Goal: Information Seeking & Learning: Check status

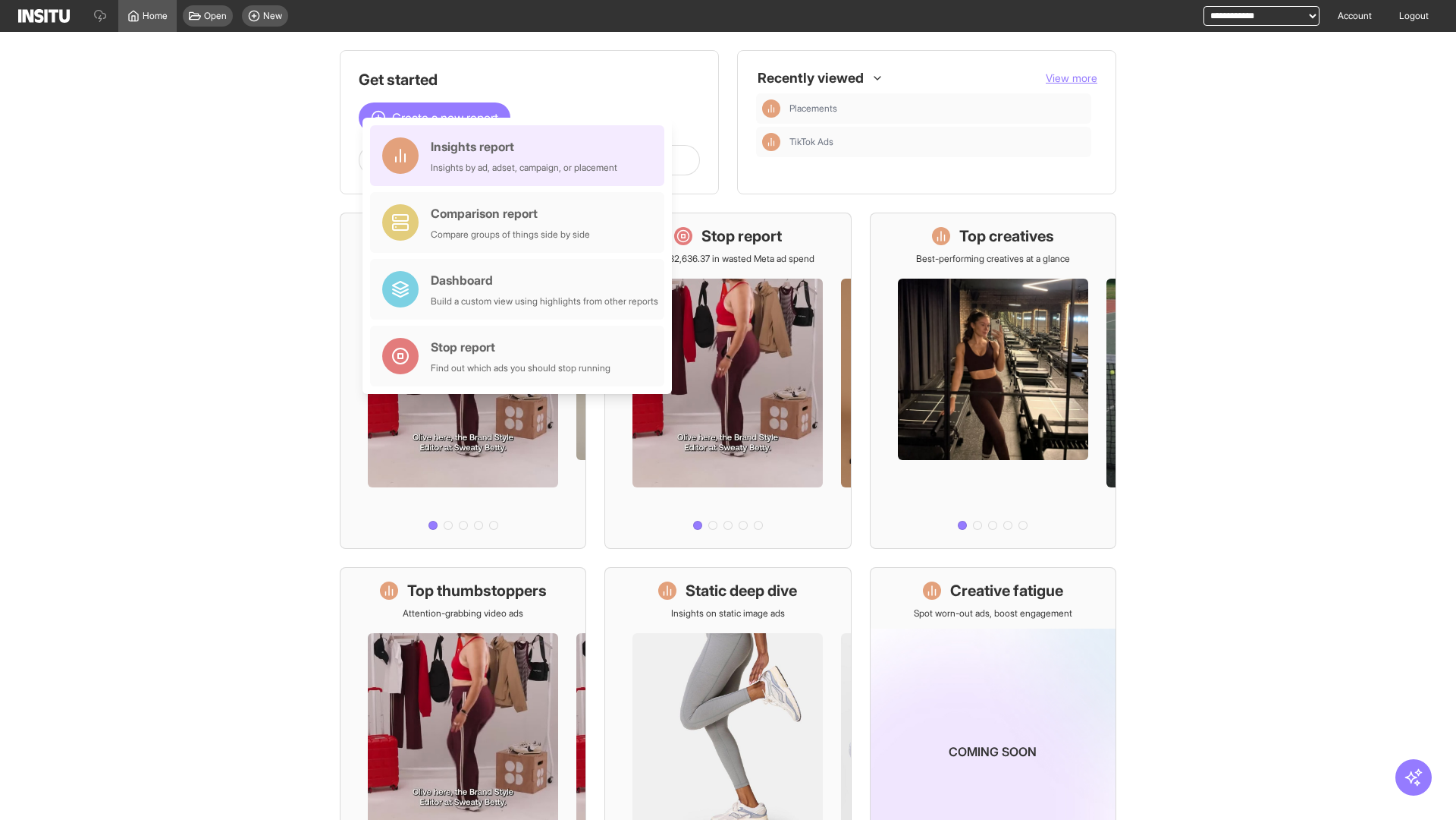
click at [521, 156] on div "Insights report Insights by ad, adset, campaign, or placement" at bounding box center [523, 156] width 186 height 37
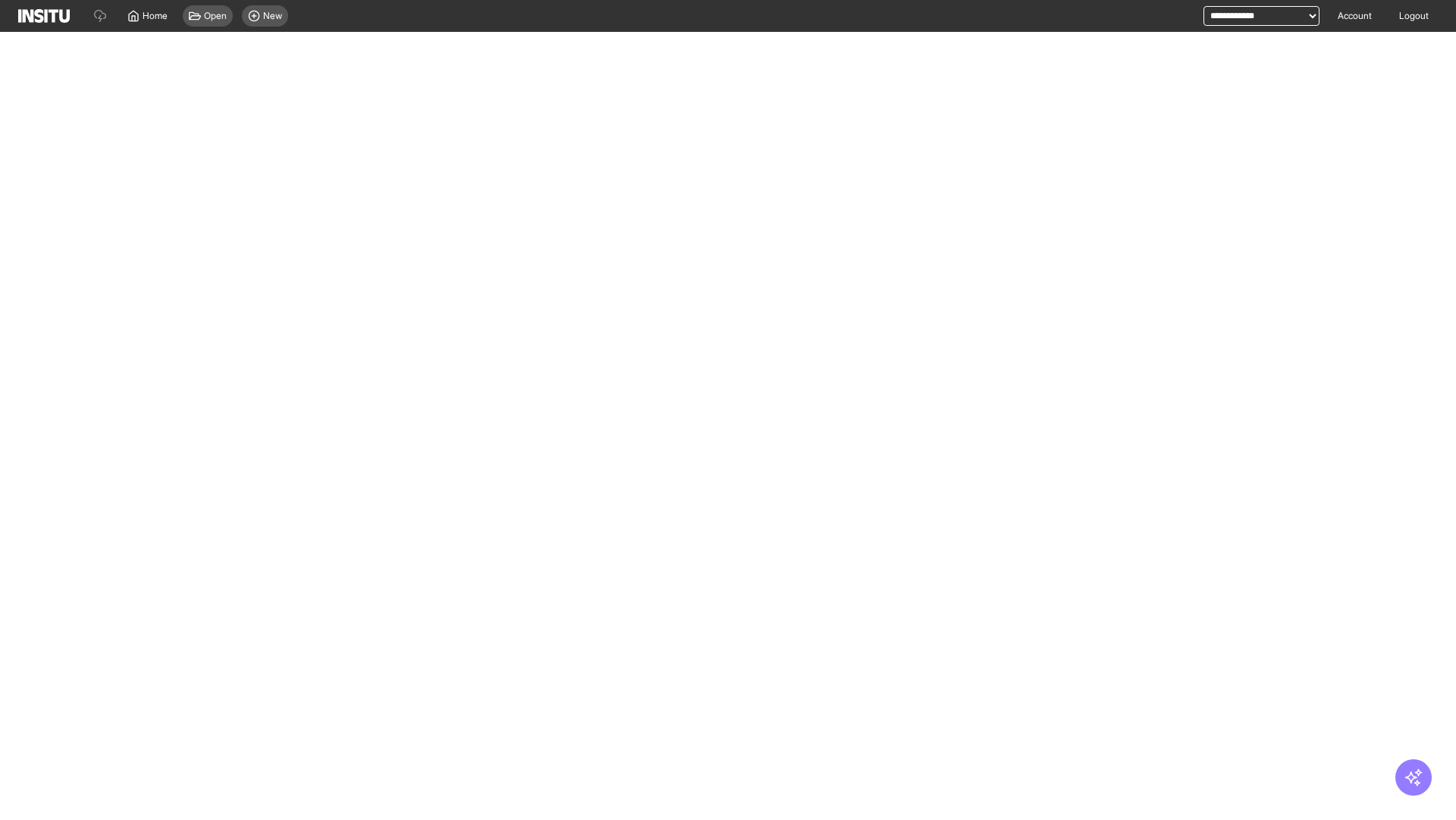
select select "**"
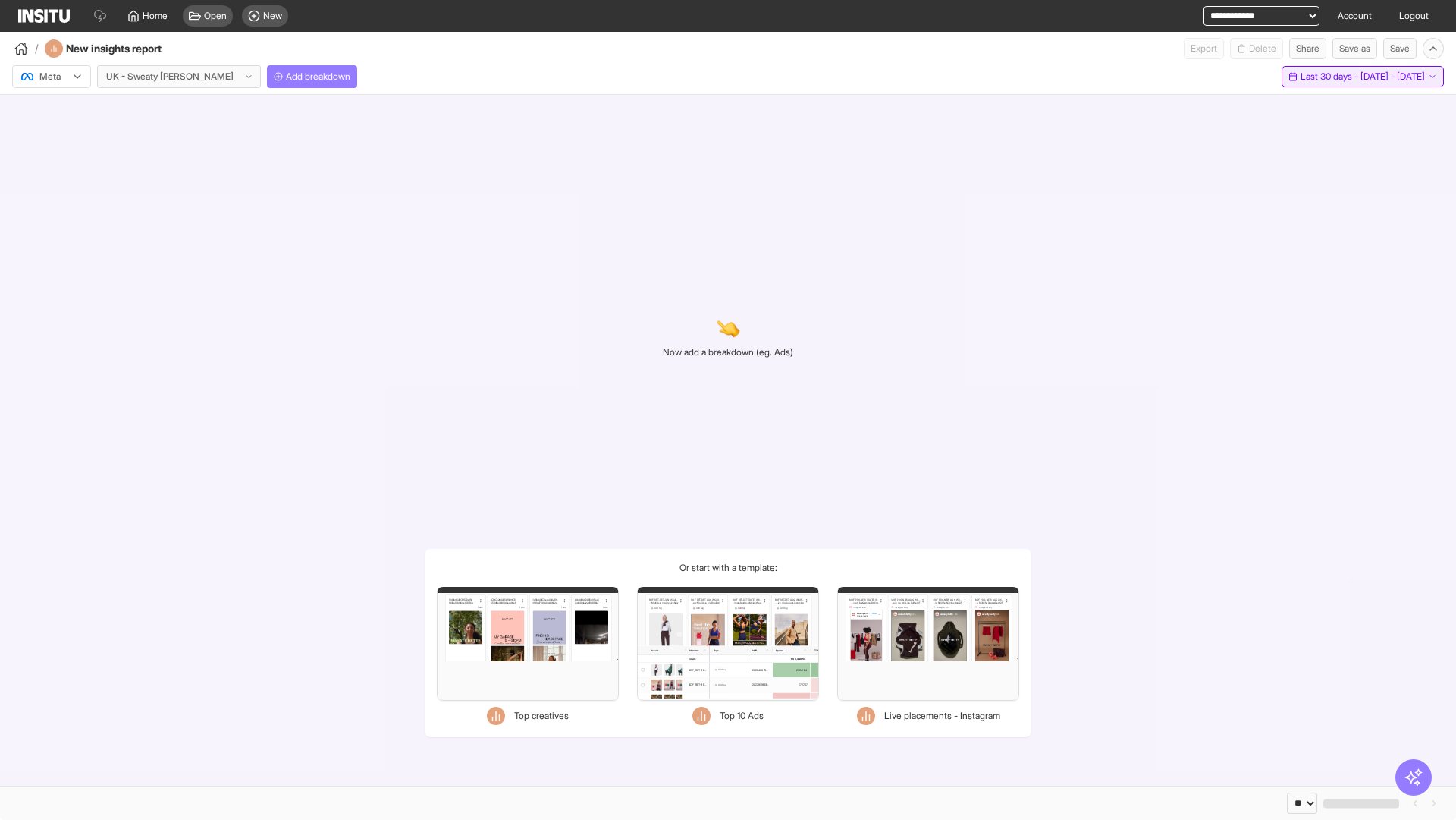
click at [1344, 77] on span "Last 30 days - [DATE] - [DATE]" at bounding box center [1362, 77] width 125 height 12
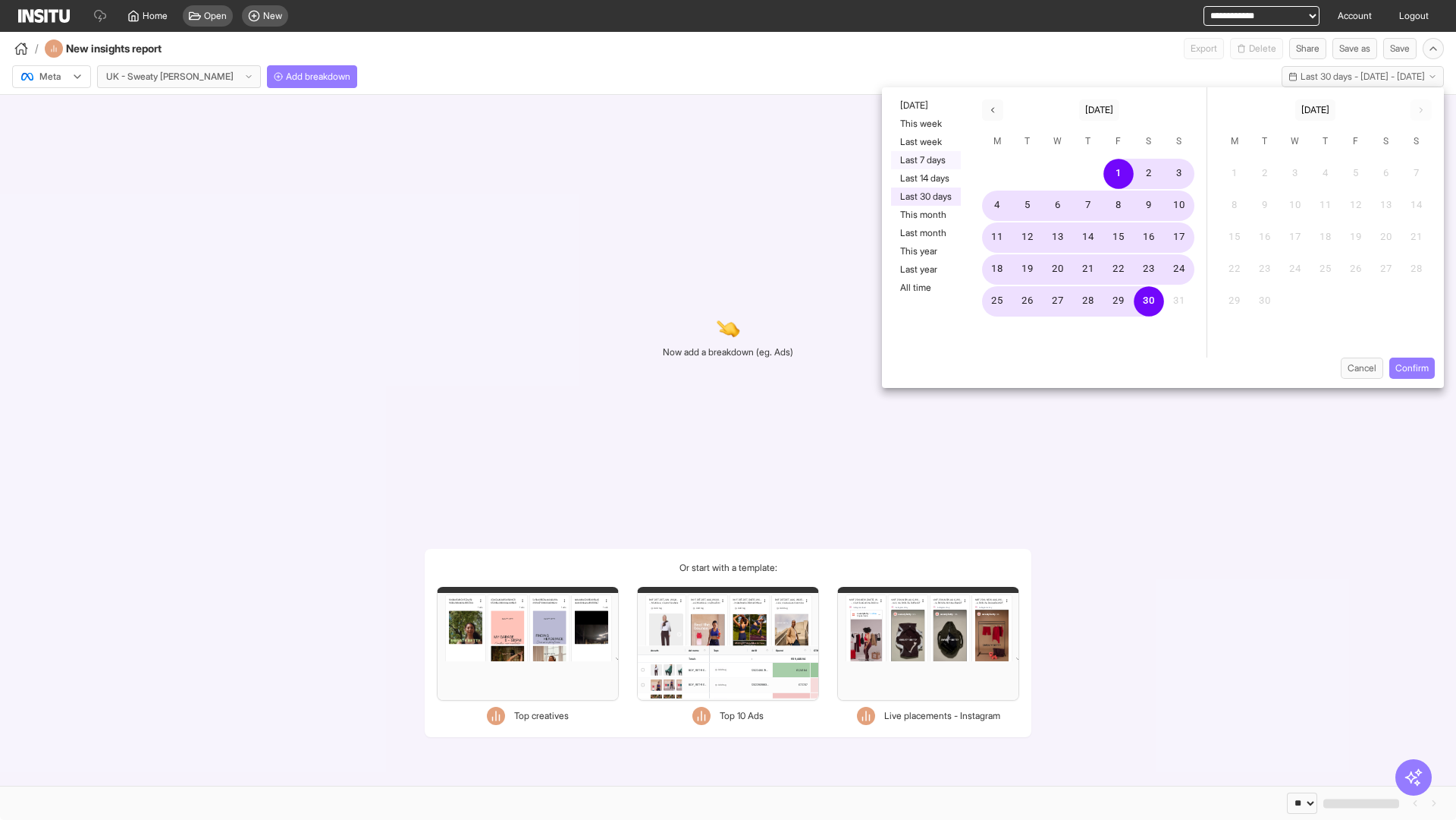
click at [925, 160] on button "Last 7 days" at bounding box center [926, 160] width 70 height 18
